Goal: Check status

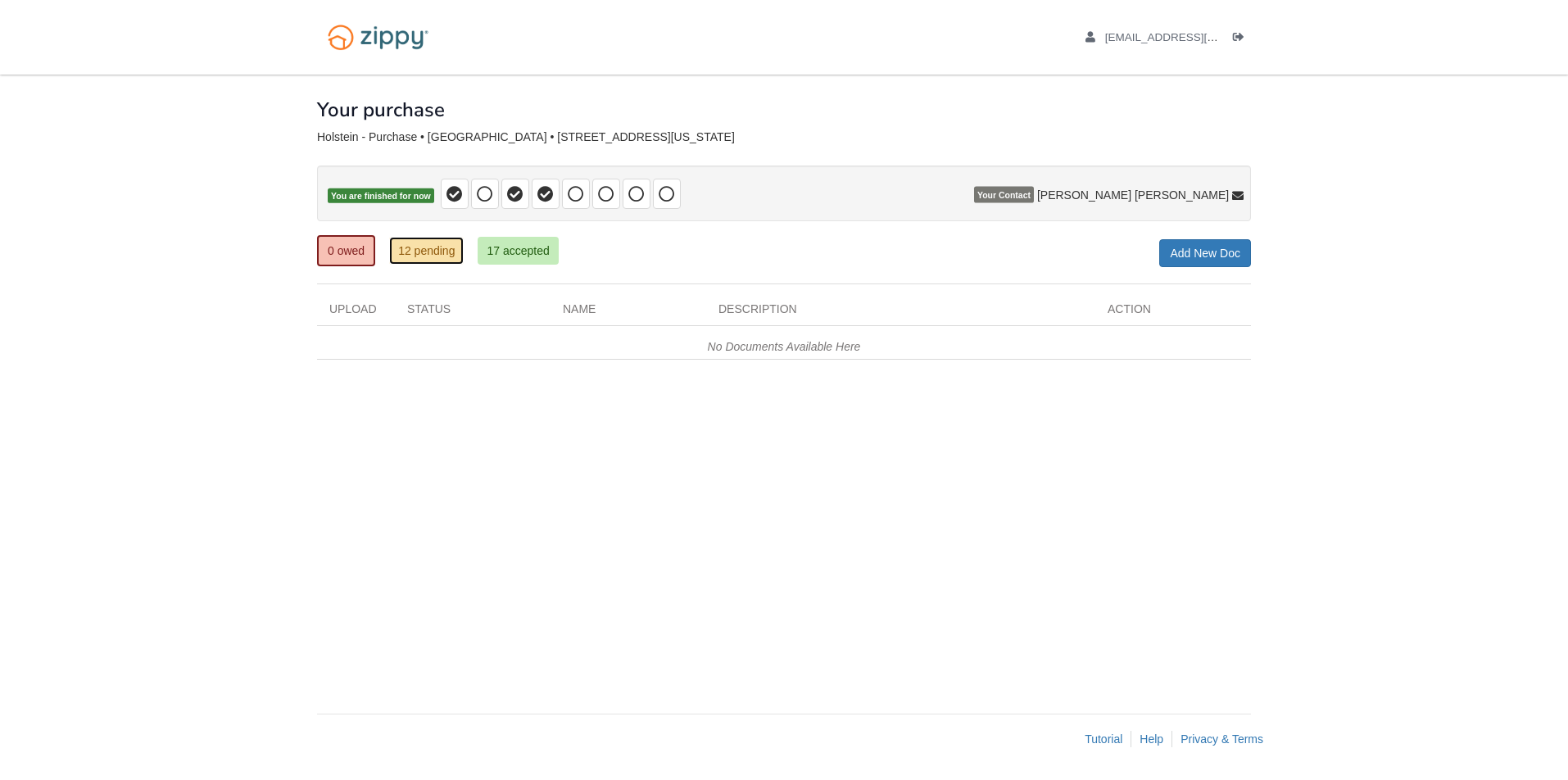
click at [452, 256] on link "12 pending" at bounding box center [426, 251] width 75 height 28
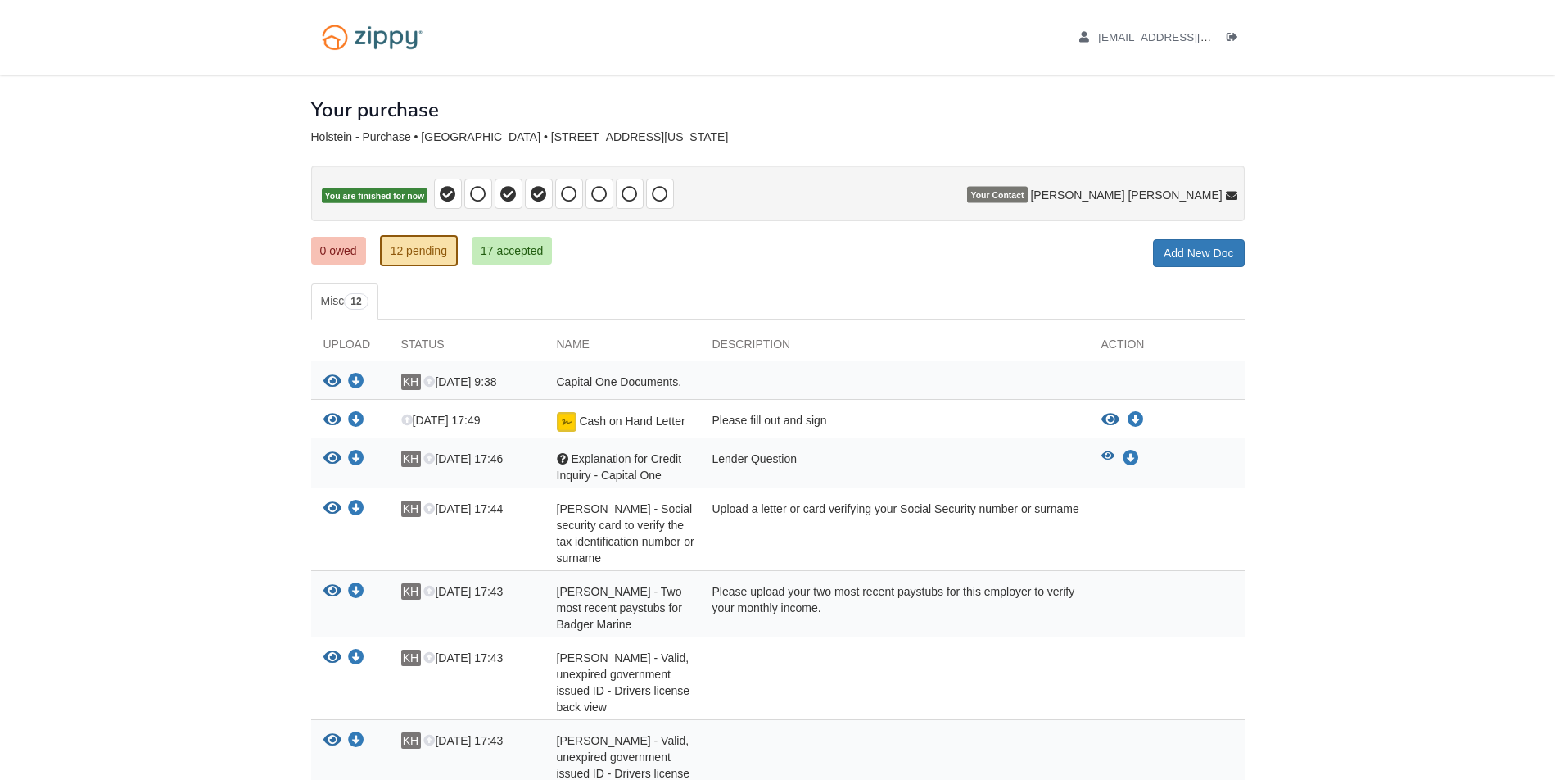
click at [466, 233] on div "× × × Pending Add Document Notice document will be included in the email sent t…" at bounding box center [778, 601] width 934 height 1053
click at [373, 42] on img at bounding box center [372, 37] width 122 height 42
